Goal: Task Accomplishment & Management: Manage account settings

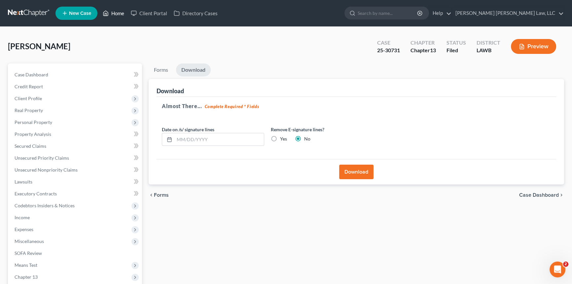
click at [121, 11] on link "Home" at bounding box center [113, 13] width 28 height 12
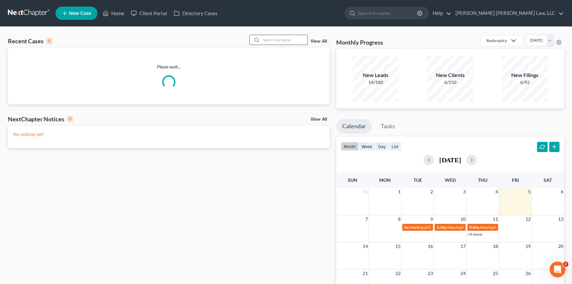
click at [278, 39] on input "search" at bounding box center [284, 40] width 46 height 10
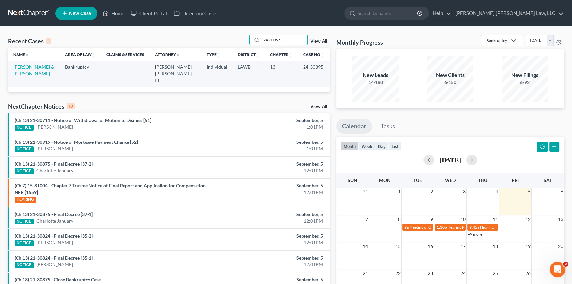
type input "24-30395"
click at [27, 73] on link "[PERSON_NAME] & [PERSON_NAME]" at bounding box center [33, 70] width 41 height 12
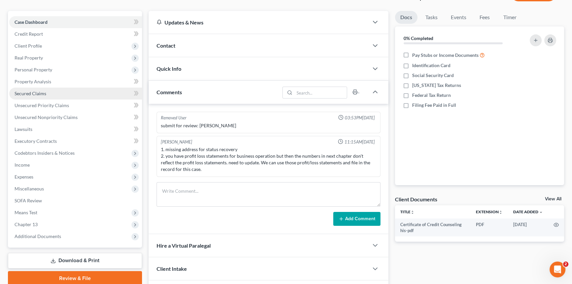
scroll to position [90, 0]
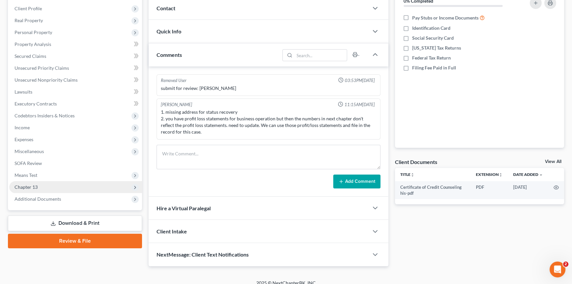
click at [58, 185] on span "Chapter 13" at bounding box center [75, 187] width 133 height 12
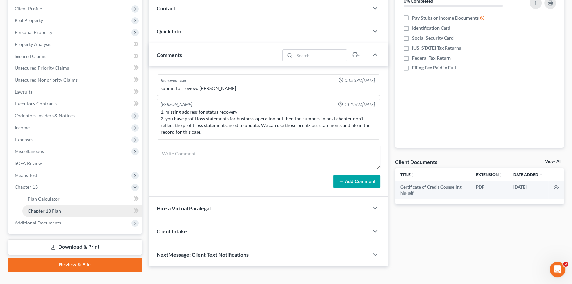
click at [59, 208] on span "Chapter 13 Plan" at bounding box center [44, 211] width 33 height 6
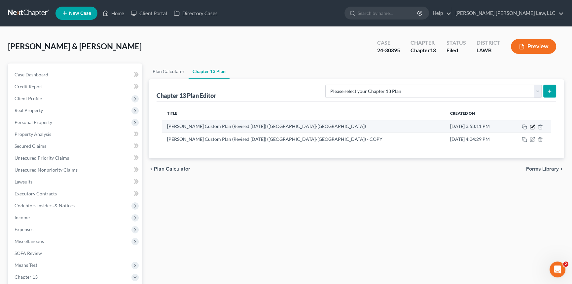
click at [532, 125] on icon "button" at bounding box center [532, 126] width 5 height 5
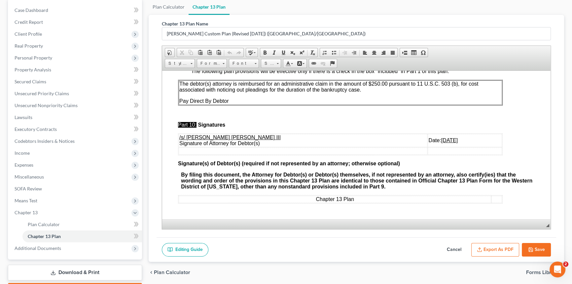
scroll to position [102, 0]
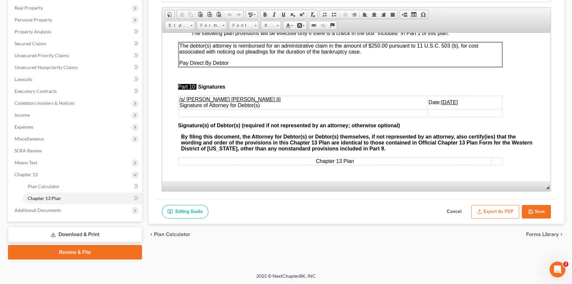
click at [459, 208] on button "Cancel" at bounding box center [453, 212] width 29 height 14
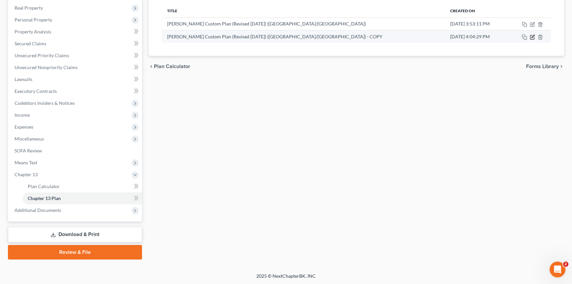
click at [531, 36] on icon "button" at bounding box center [532, 36] width 5 height 5
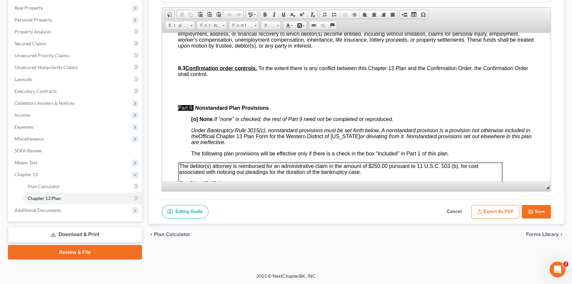
scroll to position [2136, 0]
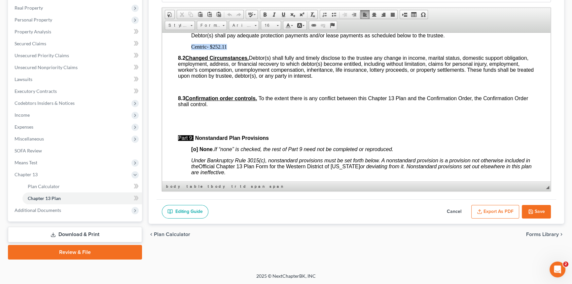
drag, startPoint x: 227, startPoint y: 115, endPoint x: 190, endPoint y: 116, distance: 37.0
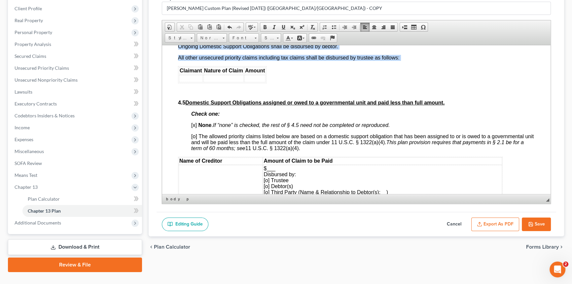
scroll to position [1620, 0]
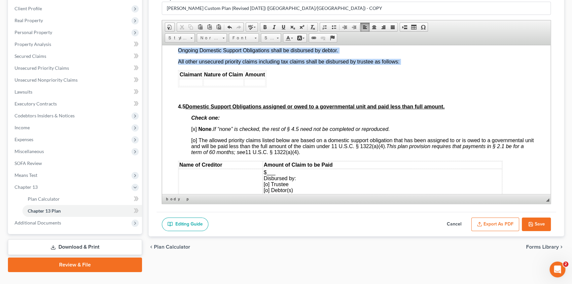
drag, startPoint x: 275, startPoint y: 126, endPoint x: 175, endPoint y: 51, distance: 125.9
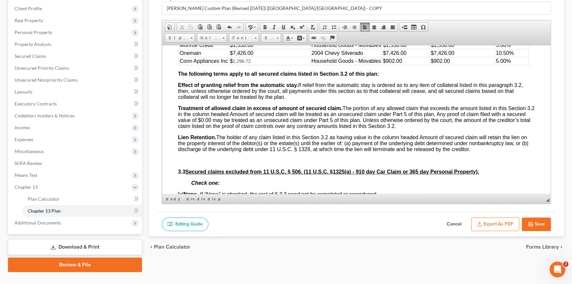
scroll to position [749, 0]
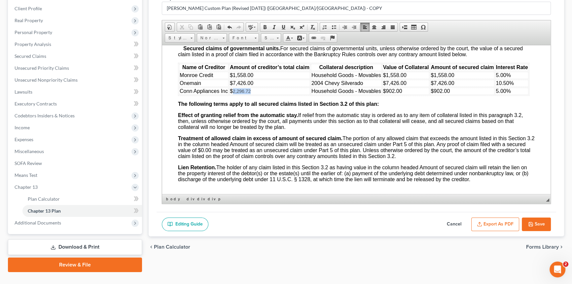
drag, startPoint x: 232, startPoint y: 117, endPoint x: 251, endPoint y: 116, distance: 18.8
click at [251, 94] on td "$ 2,296.72" at bounding box center [269, 90] width 81 height 7
click at [250, 86] on span "$7,426.00" at bounding box center [241, 83] width 23 height 6
click at [255, 87] on td "$7,426.00" at bounding box center [269, 82] width 81 height 7
drag, startPoint x: 274, startPoint y: 110, endPoint x: 255, endPoint y: 108, distance: 19.5
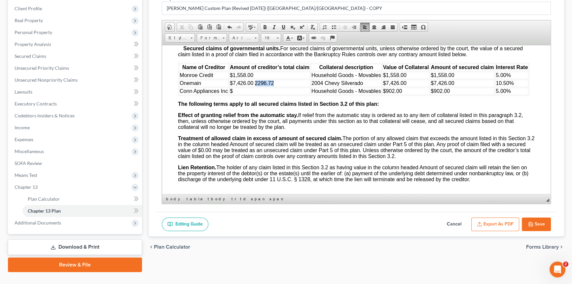
click at [255, 87] on td "$7,426.00 2296.72" at bounding box center [269, 82] width 81 height 7
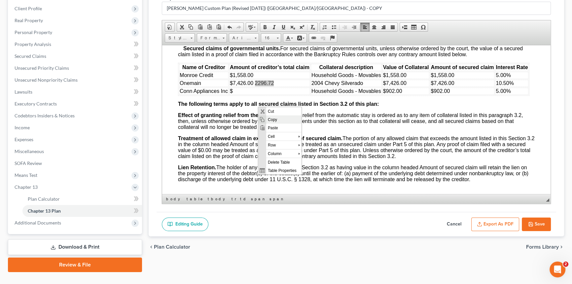
drag, startPoint x: 268, startPoint y: 117, endPoint x: 336, endPoint y: 180, distance: 92.8
click at [268, 117] on span "Copy" at bounding box center [283, 119] width 35 height 8
copy span "2296.72"
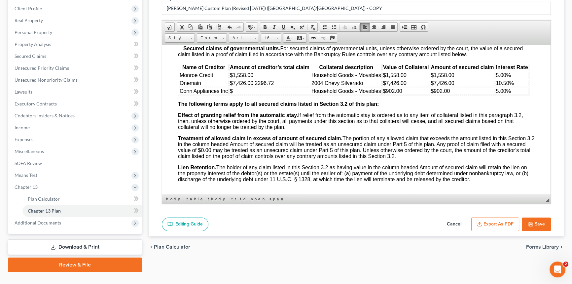
click at [239, 94] on td "$" at bounding box center [269, 90] width 81 height 7
click at [269, 86] on span "$7,426.00 2296.72" at bounding box center [252, 83] width 44 height 6
click at [236, 93] on span "2296.72" at bounding box center [242, 91] width 19 height 6
drag, startPoint x: 238, startPoint y: 108, endPoint x: 253, endPoint y: 109, distance: 14.9
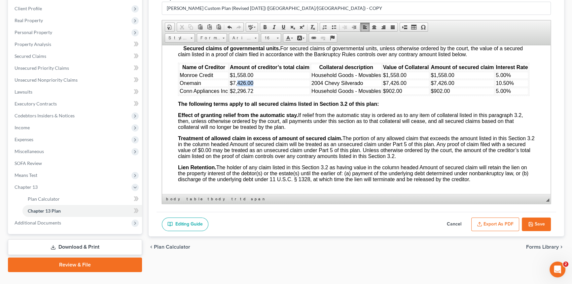
click at [253, 86] on span "$7,426.00" at bounding box center [241, 83] width 23 height 6
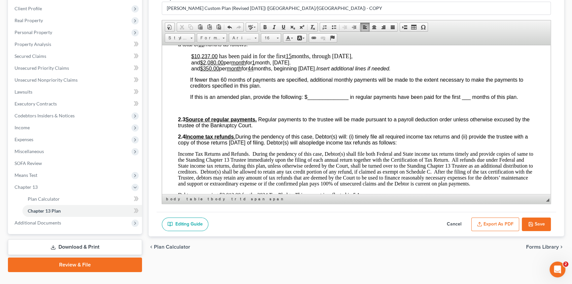
scroll to position [299, 0]
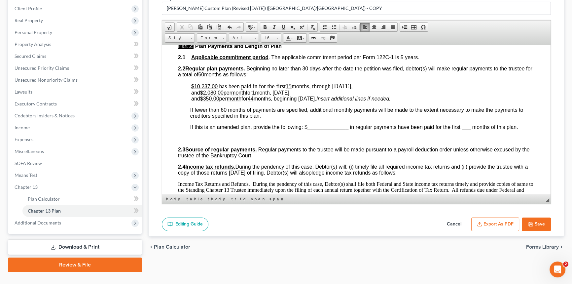
drag, startPoint x: 358, startPoint y: 95, endPoint x: 219, endPoint y: 94, distance: 139.7
click at [219, 89] on span "has been paid in for the first 15 months, through [DATE]" at bounding box center [285, 86] width 132 height 7
click at [256, 36] on link "Font" at bounding box center [244, 37] width 30 height 9
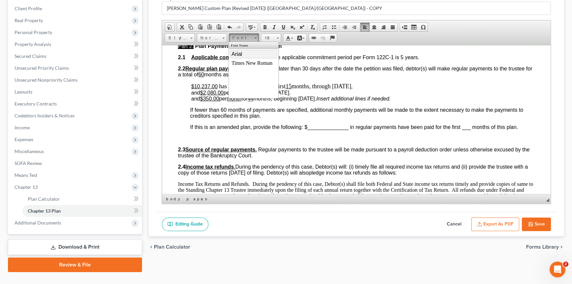
click at [247, 53] on link "Arial" at bounding box center [254, 54] width 48 height 9
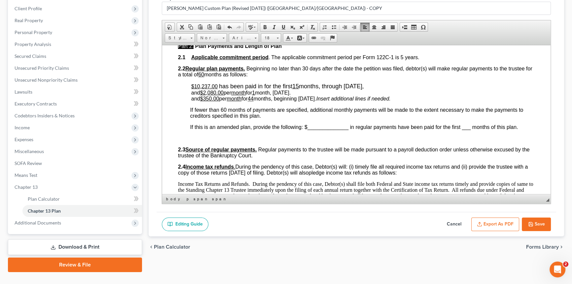
click at [312, 77] on p "2.2 Regular plan payments. Beginning no later than 30 days after the date the p…" at bounding box center [356, 71] width 357 height 12
click at [229, 89] on span "has been paid in for the first 15 months, through [DATE]" at bounding box center [290, 86] width 143 height 7
click at [234, 89] on span "has been paid in for the first 15 months, through [DATE]" at bounding box center [290, 86] width 143 height 7
click at [233, 95] on span "and $2,080.00 per month for 1 month, [DATE]." at bounding box center [240, 92] width 99 height 6
click at [239, 89] on span "has been paid in for the first 15 months, through [DATE]" at bounding box center [290, 86] width 143 height 7
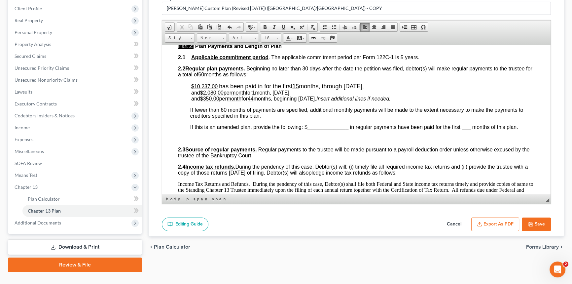
drag, startPoint x: 373, startPoint y: 94, endPoint x: 220, endPoint y: 91, distance: 153.9
click at [277, 38] on span at bounding box center [278, 37] width 2 height 6
click at [271, 62] on link "16" at bounding box center [281, 57] width 38 height 9
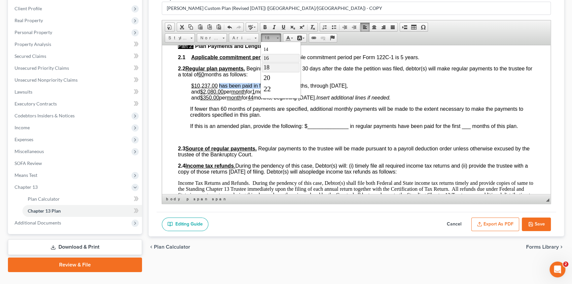
scroll to position [0, 0]
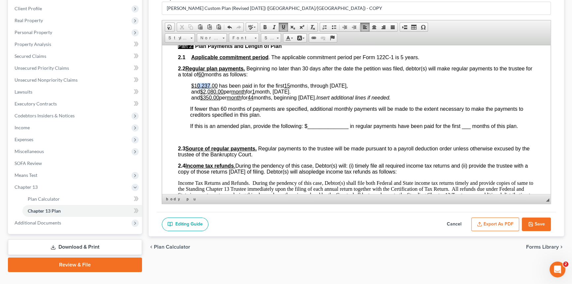
drag, startPoint x: 197, startPoint y: 94, endPoint x: 210, endPoint y: 94, distance: 13.2
click at [210, 88] on u "$10,237.00" at bounding box center [204, 86] width 26 height 6
click at [291, 88] on span "has been paid in for the first 15 months, through [DATE]" at bounding box center [282, 86] width 127 height 6
drag, startPoint x: 333, startPoint y: 95, endPoint x: 344, endPoint y: 95, distance: 10.2
click at [344, 88] on span "has been paid in for the first 17 months, through [DATE]" at bounding box center [282, 86] width 127 height 6
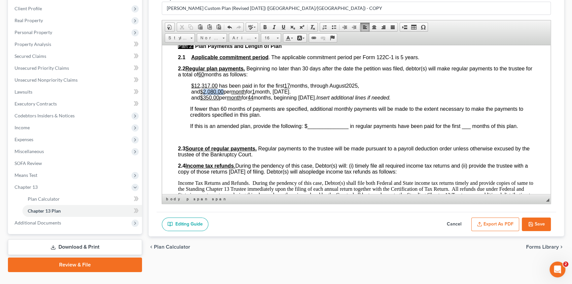
drag, startPoint x: 205, startPoint y: 101, endPoint x: 224, endPoint y: 100, distance: 18.5
click at [224, 94] on u "$2,080.00" at bounding box center [211, 91] width 23 height 6
click at [251, 94] on u "1" at bounding box center [249, 91] width 3 height 6
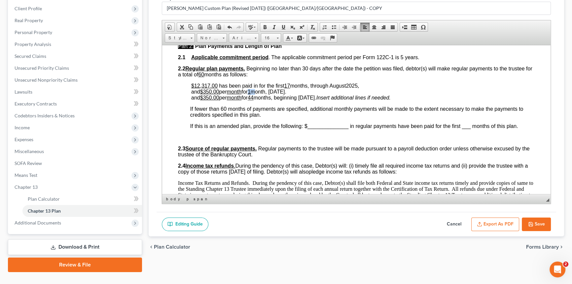
click at [251, 94] on u "1" at bounding box center [249, 91] width 3 height 6
click at [284, 24] on span at bounding box center [283, 26] width 5 height 5
drag, startPoint x: 277, startPoint y: 101, endPoint x: 286, endPoint y: 101, distance: 9.6
click at [286, 94] on span "and $350.00 per month for 2 ​ month, [DATE]." at bounding box center [238, 91] width 95 height 6
click at [212, 100] on u "$350.00" at bounding box center [209, 97] width 19 height 6
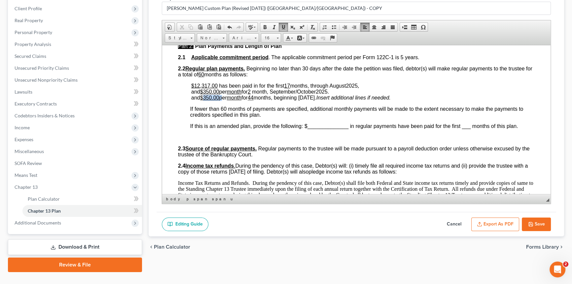
click at [212, 100] on u "$350.00" at bounding box center [209, 97] width 19 height 6
click at [281, 26] on span at bounding box center [283, 26] width 5 height 5
click at [254, 100] on u "44" at bounding box center [251, 97] width 6 height 6
drag, startPoint x: 307, startPoint y: 108, endPoint x: 323, endPoint y: 110, distance: 16.3
click at [318, 100] on span "and $362.00 per month for 41 months, beginning [DATE]." at bounding box center [254, 97] width 126 height 6
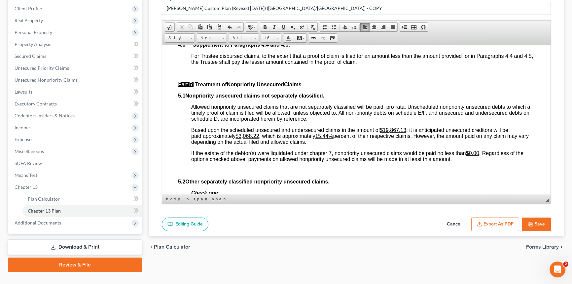
scroll to position [1770, 0]
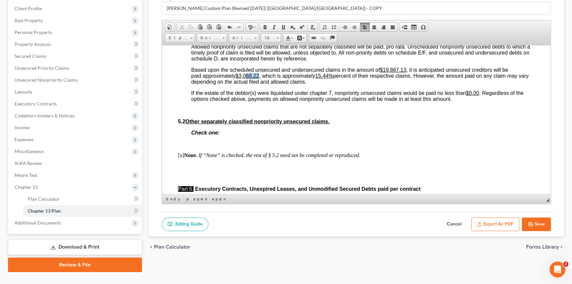
drag, startPoint x: 248, startPoint y: 135, endPoint x: 260, endPoint y: 134, distance: 12.3
click at [260, 84] on span "Based upon the scheduled unsecured and undersecured claims in the amount of $19…" at bounding box center [359, 76] width 337 height 18
drag, startPoint x: 327, startPoint y: 134, endPoint x: 333, endPoint y: 134, distance: 5.6
click at [333, 78] on u "15.44%" at bounding box center [324, 76] width 18 height 6
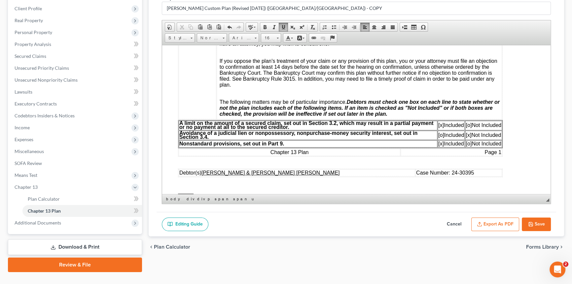
scroll to position [0, 0]
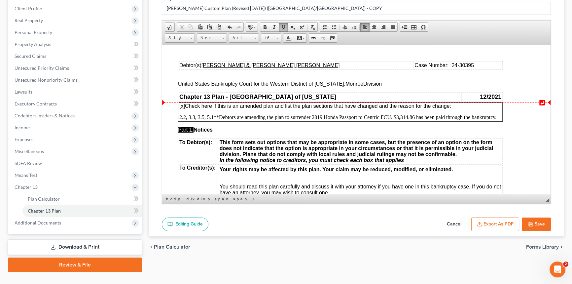
click at [451, 106] on span "[x] Check here if this is an amended plan and list the plan sections that have …" at bounding box center [315, 106] width 272 height 6
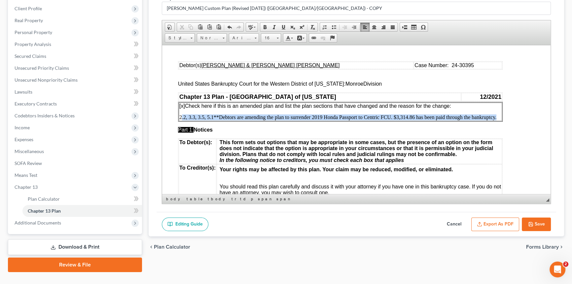
drag, startPoint x: 496, startPoint y: 118, endPoint x: 181, endPoint y: 116, distance: 315.0
click at [181, 116] on p "2.2, 3.3, 3.5, 5.1**Debtors are amending the plan to surrender 2019 Honda Passp…" at bounding box center [340, 117] width 322 height 6
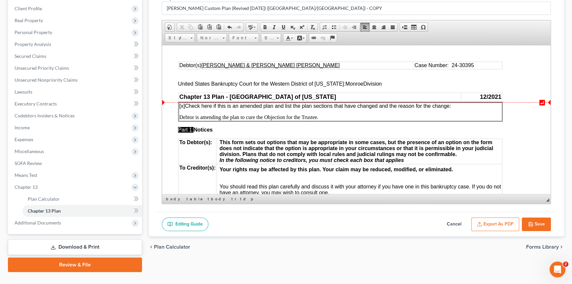
click at [451, 106] on span "[x] Check here if this is an amended plan and list the plan sections that have …" at bounding box center [315, 106] width 272 height 6
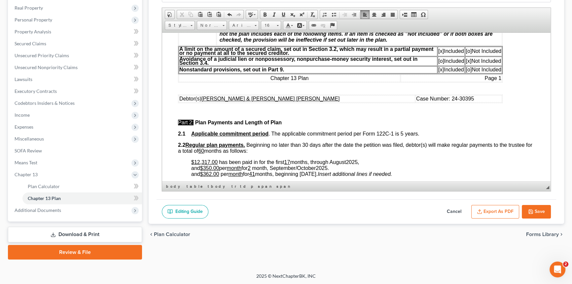
scroll to position [278, 0]
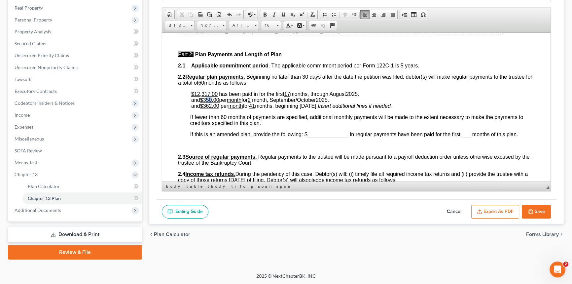
drag, startPoint x: 208, startPoint y: 109, endPoint x: 212, endPoint y: 109, distance: 4.6
click at [212, 102] on u "$350.00" at bounding box center [209, 100] width 19 height 6
click at [489, 207] on button "Export as PDF" at bounding box center [495, 212] width 48 height 14
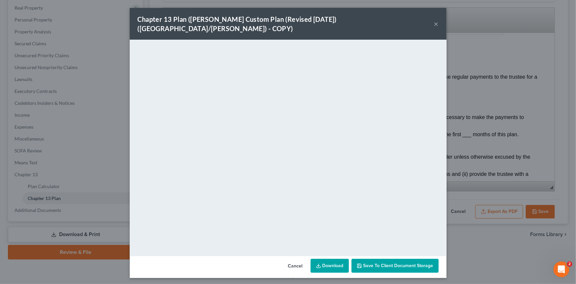
click at [433, 20] on div "Chapter 13 Plan ([PERSON_NAME] Custom Plan (Revised [DATE]) ([GEOGRAPHIC_DATA]/…" at bounding box center [288, 24] width 317 height 32
click at [435, 20] on button "×" at bounding box center [436, 24] width 5 height 8
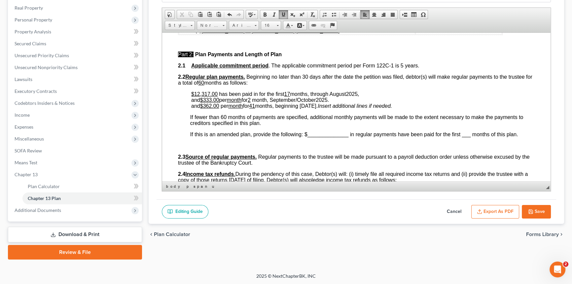
click at [540, 211] on button "Save" at bounding box center [536, 212] width 29 height 14
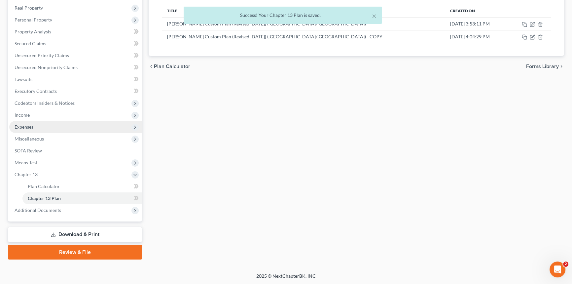
click at [57, 126] on span "Expenses" at bounding box center [75, 127] width 133 height 12
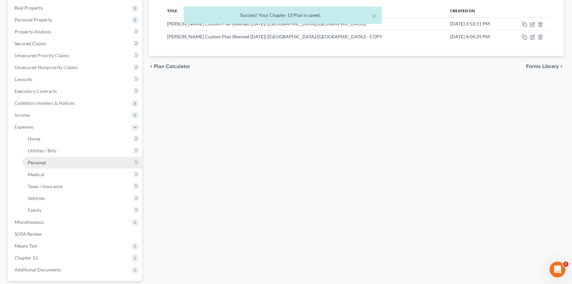
click at [55, 158] on link "Personal" at bounding box center [82, 163] width 120 height 12
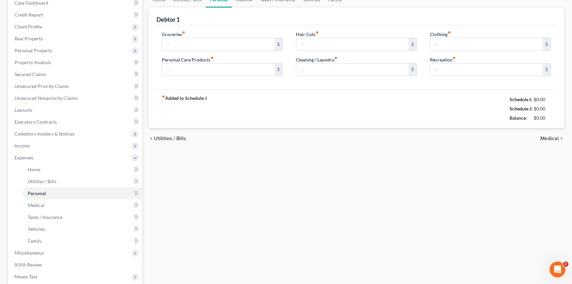
type input "325.00"
type input "100.00"
type input "0.00"
type input "50.00"
type input "0.00"
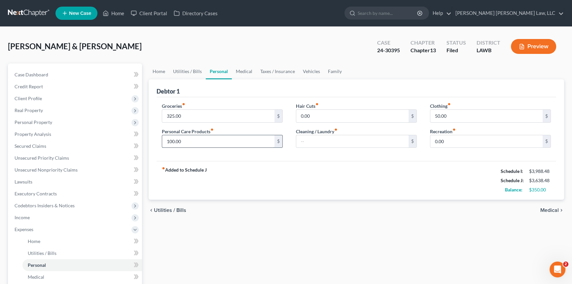
click at [173, 141] on input "100.00" at bounding box center [218, 141] width 112 height 13
type input "6"
type input "9"
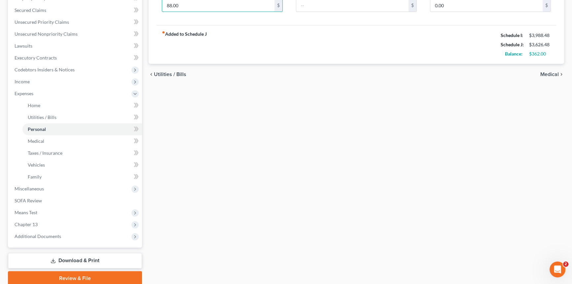
scroll to position [162, 0]
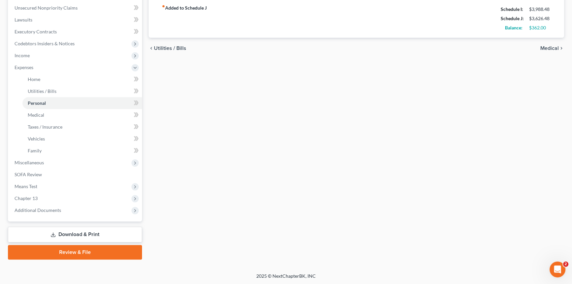
type input "88.00"
click at [110, 231] on link "Download & Print" at bounding box center [75, 235] width 134 height 16
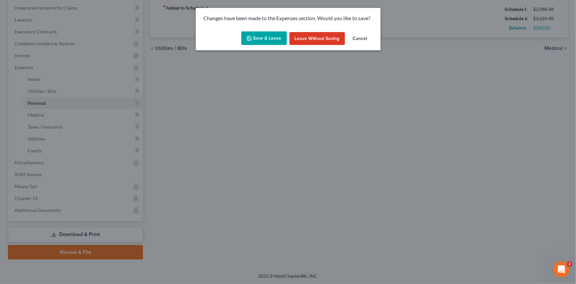
click at [260, 36] on button "Save & Leave" at bounding box center [264, 38] width 46 height 14
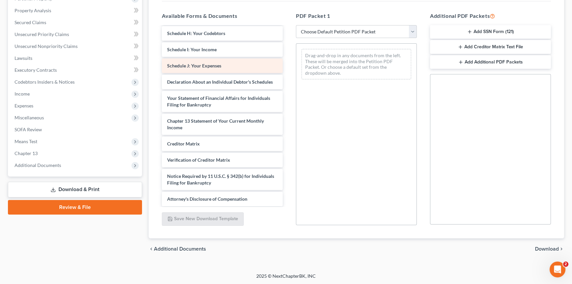
scroll to position [148, 0]
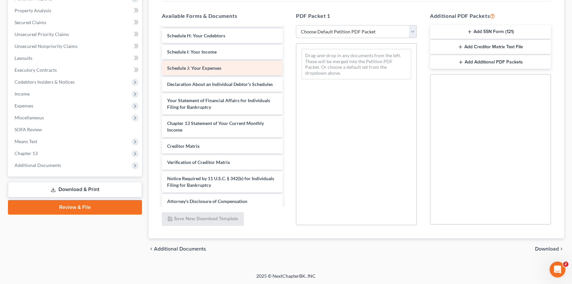
click at [288, 67] on div "Certificate of Credit Counseling his-pdf Voluntary Petition for Individuals Fil…" at bounding box center [222, 43] width 131 height 329
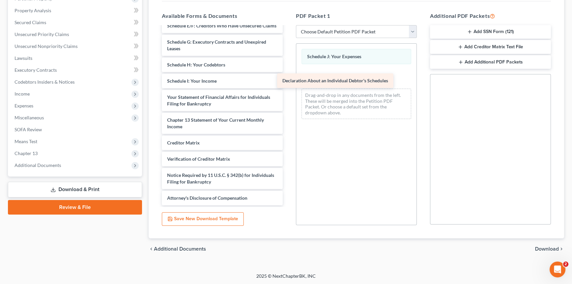
scroll to position [125, 0]
drag, startPoint x: 234, startPoint y: 79, endPoint x: 362, endPoint y: 88, distance: 127.8
click at [288, 88] on div "Declaration About an Individual Debtor's Schedules Certificate of Credit Counse…" at bounding box center [222, 56] width 131 height 297
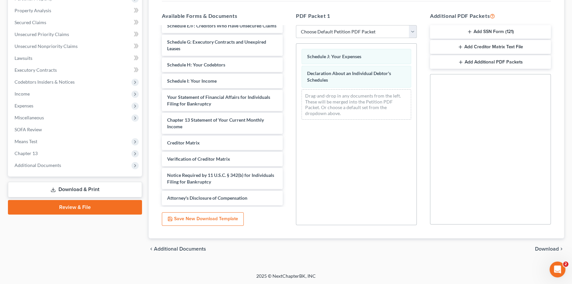
click at [363, 30] on select "Choose Default Petition PDF Packet Complete Bankruptcy Petition (all forms and …" at bounding box center [356, 31] width 121 height 13
select select "2"
click at [296, 25] on select "Choose Default Petition PDF Packet Complete Bankruptcy Petition (all forms and …" at bounding box center [356, 31] width 121 height 13
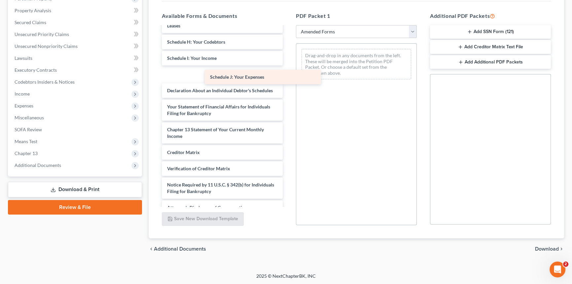
drag, startPoint x: 225, startPoint y: 79, endPoint x: 338, endPoint y: 75, distance: 113.3
click at [288, 75] on div "Schedule J: Your Expenses Voluntary Petition for Individuals Filing for Bankrup…" at bounding box center [222, 58] width 131 height 313
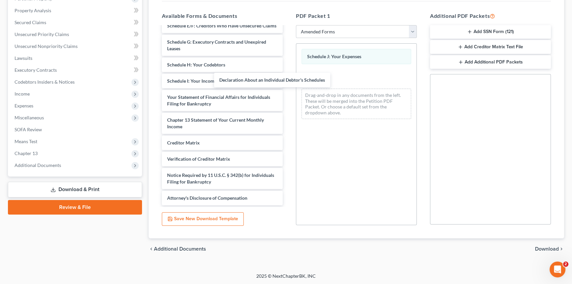
scroll to position [109, 0]
drag, startPoint x: 251, startPoint y: 84, endPoint x: 394, endPoint y: 91, distance: 143.2
click at [288, 90] on div "Declaration About an Individual Debtor's Schedules Voluntary Petition for Indiv…" at bounding box center [222, 64] width 131 height 281
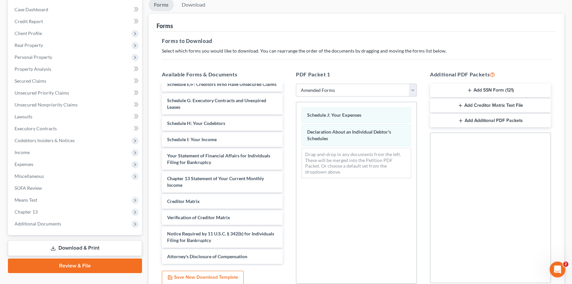
scroll to position [0, 0]
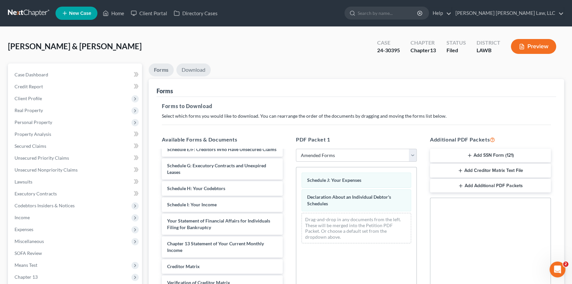
click at [203, 66] on link "Download" at bounding box center [193, 69] width 34 height 13
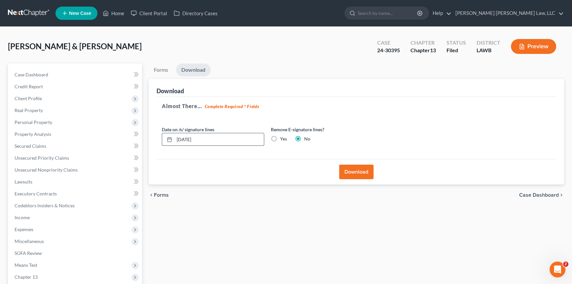
click at [235, 140] on input "[DATE]" at bounding box center [218, 139] width 89 height 13
click at [233, 141] on input "[DATE]" at bounding box center [218, 139] width 89 height 13
click at [228, 137] on input "[DATE]" at bounding box center [218, 139] width 89 height 13
click at [229, 137] on input "[DATE]" at bounding box center [218, 139] width 89 height 13
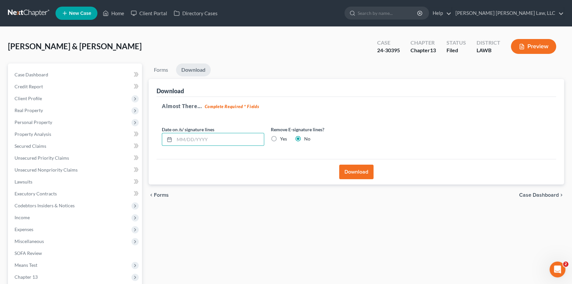
click at [357, 168] on button "Download" at bounding box center [356, 171] width 34 height 15
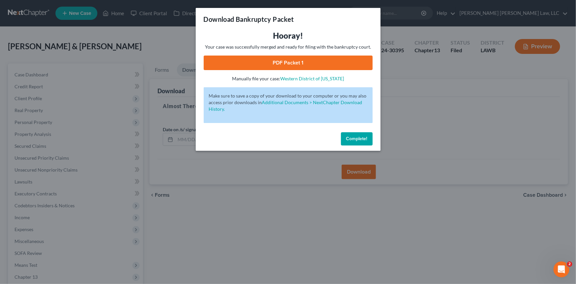
click at [291, 61] on link "PDF Packet 1" at bounding box center [288, 62] width 169 height 15
click at [357, 135] on button "Complete!" at bounding box center [357, 138] width 32 height 13
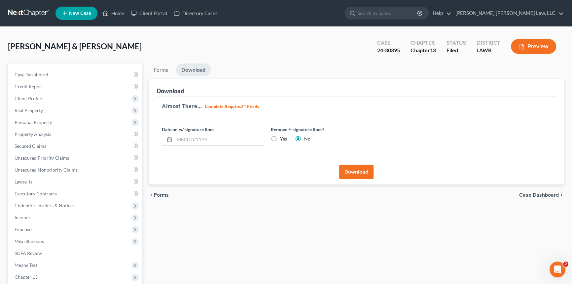
click at [355, 171] on button "Download" at bounding box center [356, 171] width 34 height 15
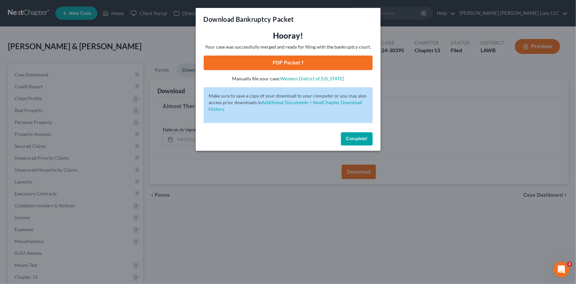
click at [293, 68] on link "PDF Packet 1" at bounding box center [288, 62] width 169 height 15
click at [366, 138] on span "Complete!" at bounding box center [356, 139] width 21 height 6
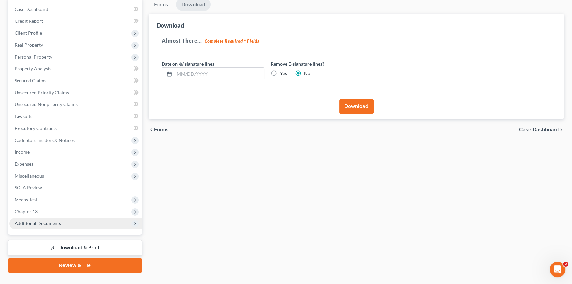
scroll to position [78, 0]
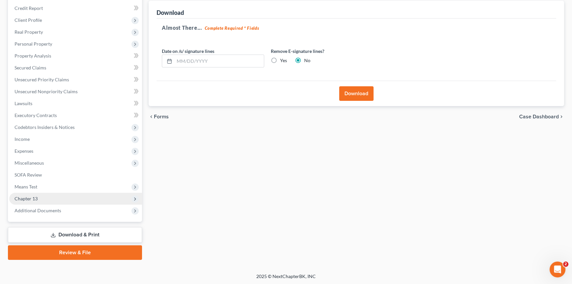
click at [50, 200] on span "Chapter 13" at bounding box center [75, 199] width 133 height 12
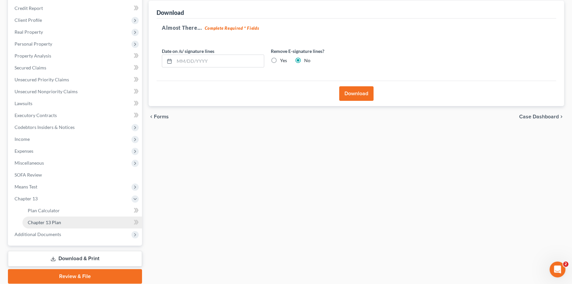
click at [57, 219] on span "Chapter 13 Plan" at bounding box center [44, 222] width 33 height 6
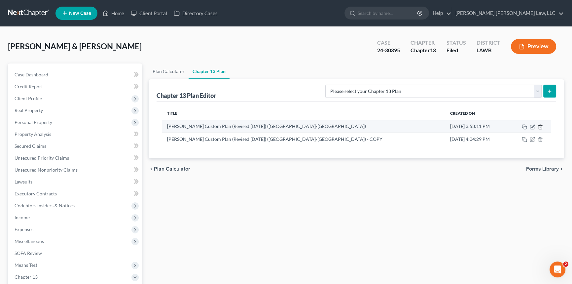
click at [540, 127] on icon "button" at bounding box center [540, 126] width 5 height 5
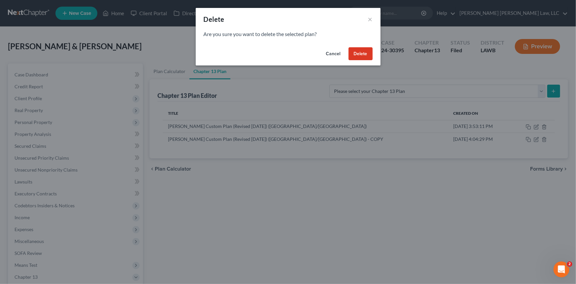
click at [364, 56] on button "Delete" at bounding box center [361, 53] width 24 height 13
